Goal: Task Accomplishment & Management: Manage account settings

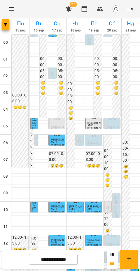
scroll to position [190, 0]
click at [73, 263] on input "**********" at bounding box center [53, 259] width 49 height 11
click at [46, 263] on input "**********" at bounding box center [53, 259] width 49 height 11
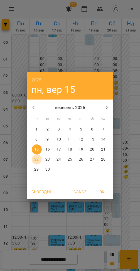
click at [35, 158] on p "22" at bounding box center [36, 160] width 4 height 6
type input "**********"
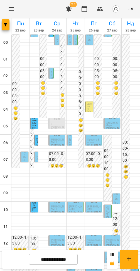
scroll to position [0, 0]
click at [23, 158] on span "[PERSON_NAME]" at bounding box center [25, 153] width 4 height 15
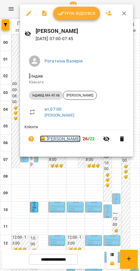
click at [81, 140] on link "😀 [PERSON_NAME]" at bounding box center [60, 139] width 40 height 7
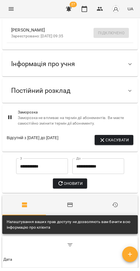
scroll to position [108, 0]
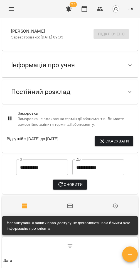
click at [57, 64] on span "Інформація про учня" at bounding box center [43, 65] width 64 height 9
click at [58, 64] on span "Інформація про учня" at bounding box center [43, 65] width 64 height 9
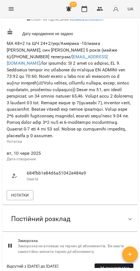
scroll to position [233, 0]
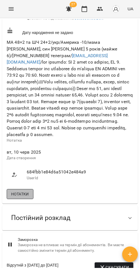
click at [20, 198] on span "Нотатки" at bounding box center [20, 194] width 18 height 7
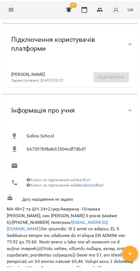
scroll to position [0, 0]
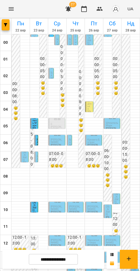
click at [69, 40] on span "[PERSON_NAME]" at bounding box center [70, 35] width 2 height 28
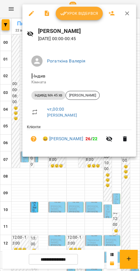
click at [18, 53] on div at bounding box center [70, 135] width 140 height 271
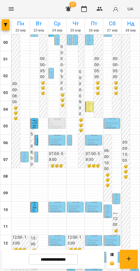
click at [78, 40] on div "00:00 - 08:00 😴😴😴" at bounding box center [81, 101] width 6 height 134
click at [74, 40] on span "Осадца Роман" at bounding box center [75, 35] width 2 height 28
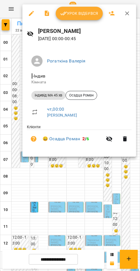
click at [2, 54] on div at bounding box center [70, 135] width 140 height 271
